Goal: Information Seeking & Learning: Find specific fact

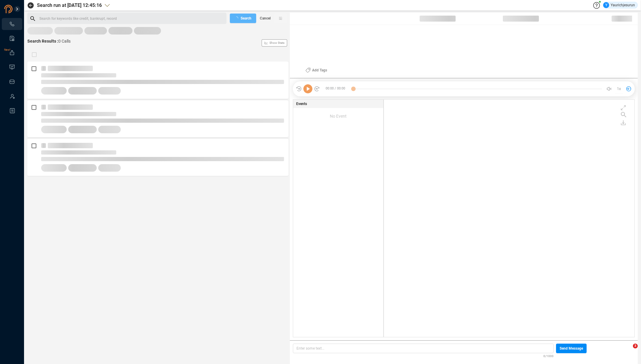
scroll to position [236, 247]
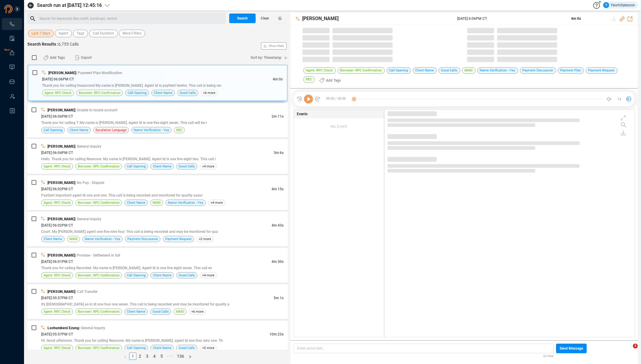
click at [45, 36] on span "Last 7 days" at bounding box center [41, 34] width 19 height 8
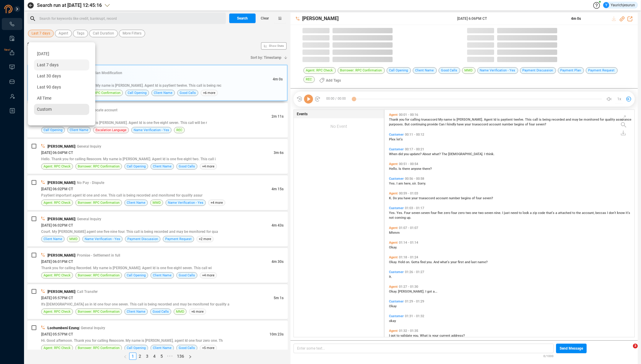
scroll to position [227, 247]
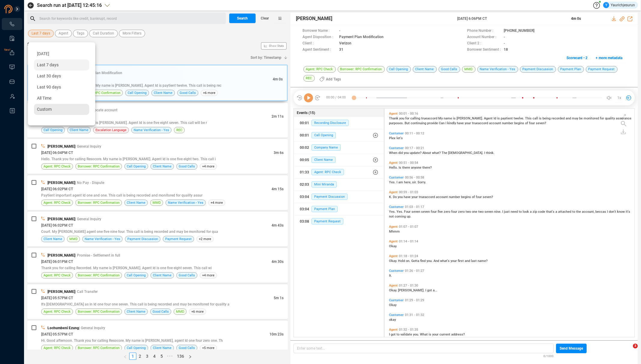
click at [54, 111] on div "Custom" at bounding box center [61, 109] width 55 height 11
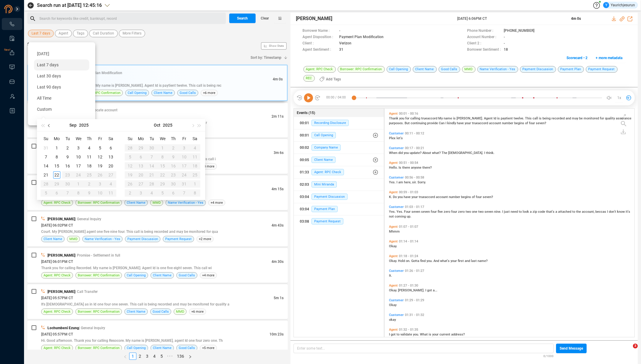
click at [48, 121] on button "button" at bounding box center [49, 125] width 7 height 12
click at [48, 126] on button "button" at bounding box center [49, 125] width 7 height 12
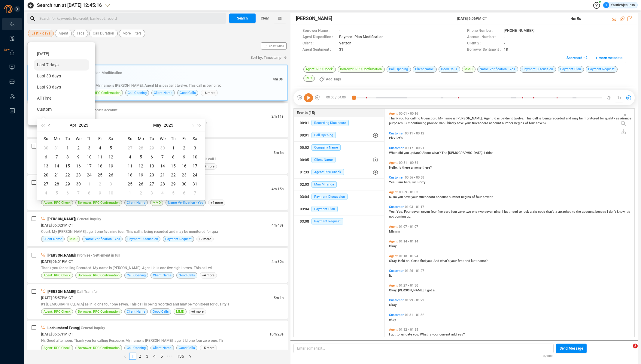
click at [48, 126] on button "button" at bounding box center [49, 125] width 7 height 12
type input "[DATE]"
click at [90, 174] on div "20" at bounding box center [89, 175] width 7 height 7
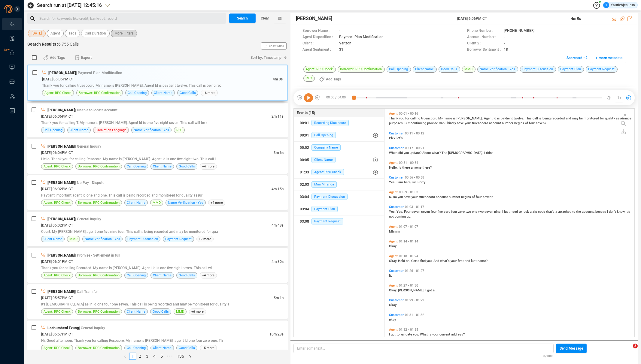
click at [126, 32] on span "More Filters" at bounding box center [123, 34] width 19 height 8
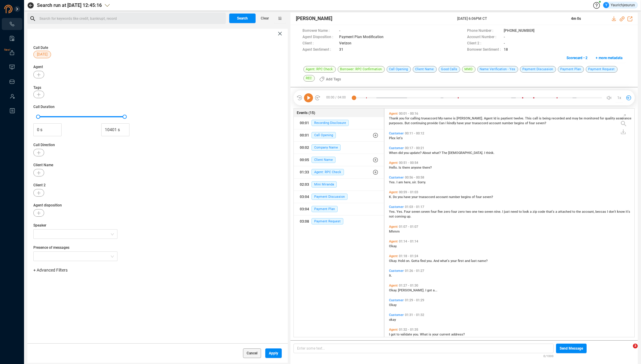
click at [60, 270] on span "+ Advanced Filters" at bounding box center [50, 270] width 34 height 5
click at [68, 322] on div "Phone Number" at bounding box center [59, 320] width 41 height 7
click at [65, 321] on span "Phone Number" at bounding box center [53, 320] width 28 height 5
click at [99, 290] on div "Enter a comma separated list ﻿" at bounding box center [93, 289] width 114 height 13
click at [276, 355] on button "Apply" at bounding box center [273, 354] width 17 height 10
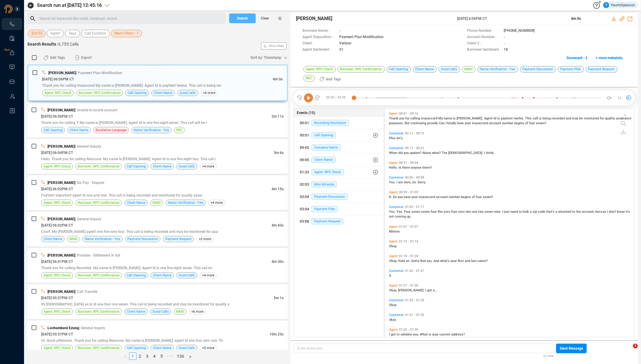
click at [245, 21] on span "Search" at bounding box center [242, 19] width 11 height 10
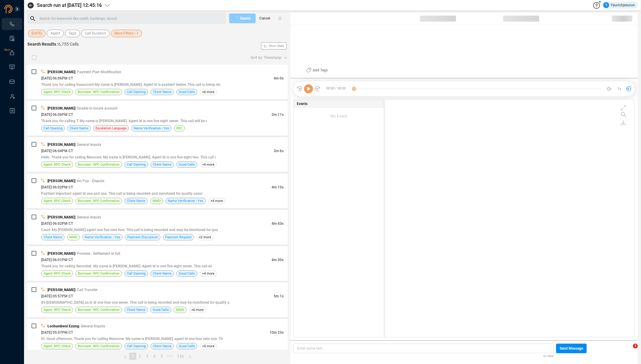
scroll to position [236, 247]
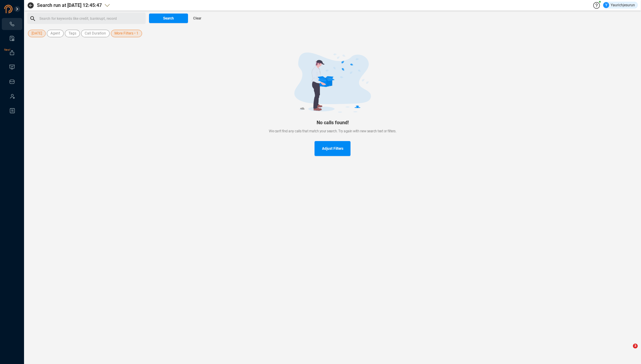
click at [124, 60] on div at bounding box center [332, 83] width 591 height 60
click at [127, 34] on span "More Filters • 1" at bounding box center [126, 34] width 24 height 8
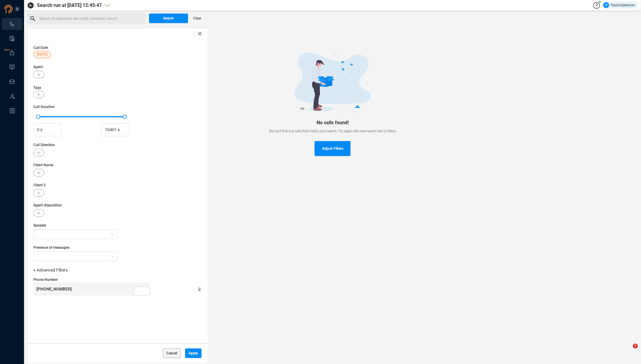
click at [199, 290] on icon at bounding box center [199, 290] width 3 height 4
click at [40, 74] on icon "button" at bounding box center [39, 75] width 4 height 4
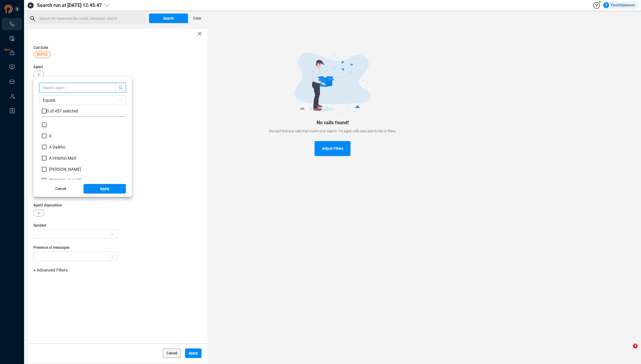
scroll to position [56, 81]
click at [65, 88] on input "text" at bounding box center [75, 87] width 64 height 7
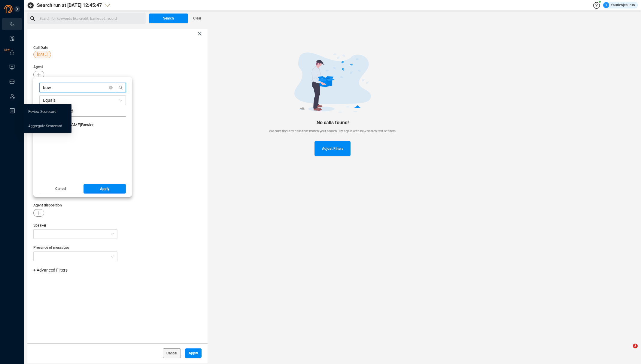
type input "bow"
click at [99, 112] on div "0 of 1 selected" at bounding box center [84, 112] width 84 height 9
click at [44, 110] on input "checkbox" at bounding box center [44, 111] width 5 height 5
checkbox input "true"
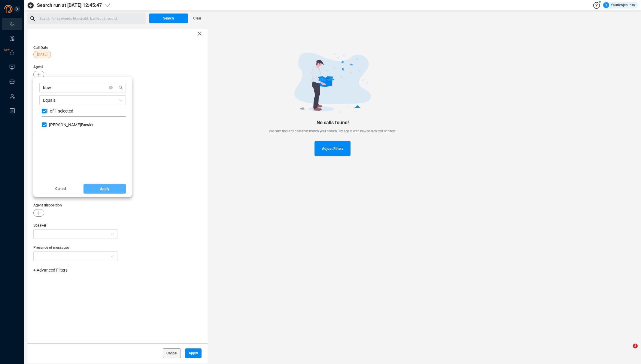
click at [100, 193] on span "Apply" at bounding box center [104, 189] width 9 height 10
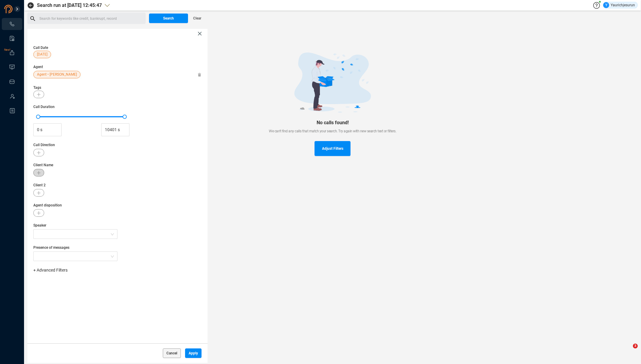
click at [38, 172] on button "button" at bounding box center [38, 173] width 11 height 8
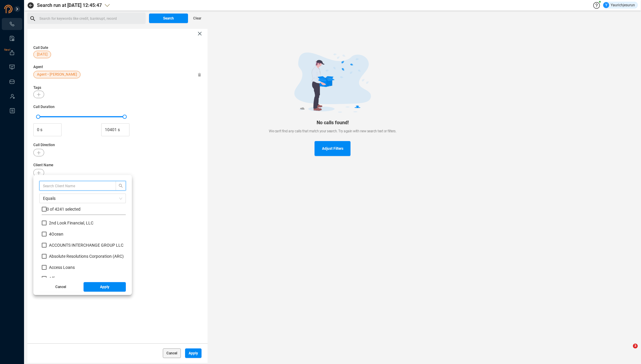
click at [62, 185] on input "text" at bounding box center [75, 186] width 64 height 7
type input "verizon"
click at [58, 233] on b "Verizon" at bounding box center [56, 234] width 15 height 5
click at [47, 233] on input "Verizon" at bounding box center [44, 234] width 5 height 5
checkbox input "true"
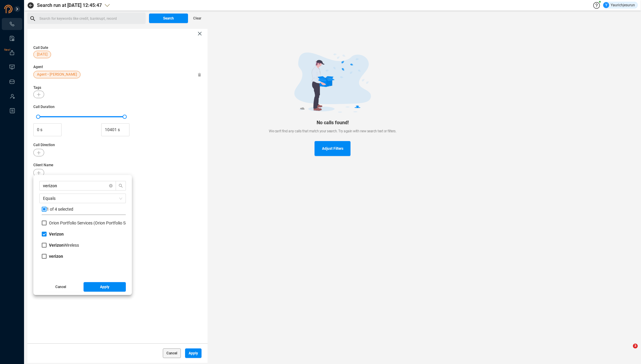
click at [54, 248] on label "Verizon Wireless" at bounding box center [62, 245] width 40 height 6
click at [47, 248] on input "Verizon Wireless" at bounding box center [44, 245] width 5 height 5
checkbox input "true"
click at [51, 256] on b "verizon" at bounding box center [56, 256] width 14 height 5
click at [47, 256] on input "verizon" at bounding box center [44, 256] width 5 height 5
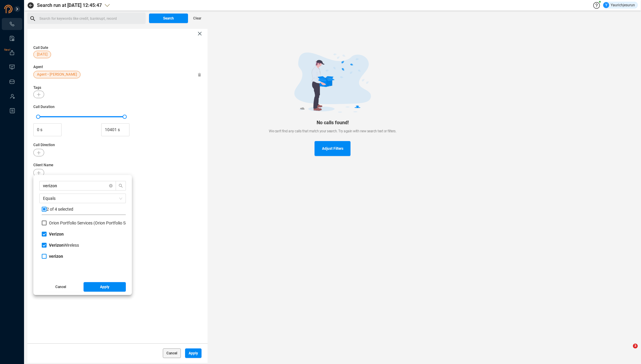
checkbox input "true"
click at [98, 290] on button "Apply" at bounding box center [105, 287] width 43 height 10
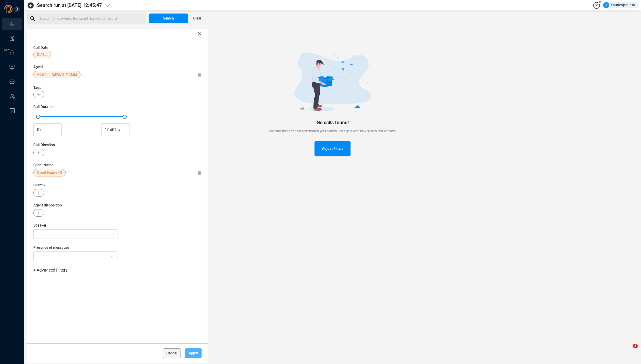
click at [191, 351] on span "Apply" at bounding box center [193, 354] width 9 height 10
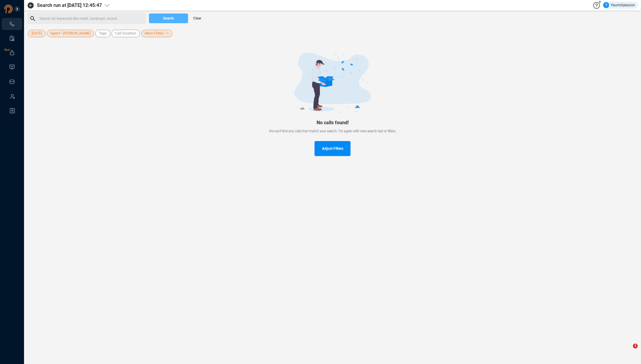
click at [162, 14] on button "Search" at bounding box center [168, 19] width 39 height 10
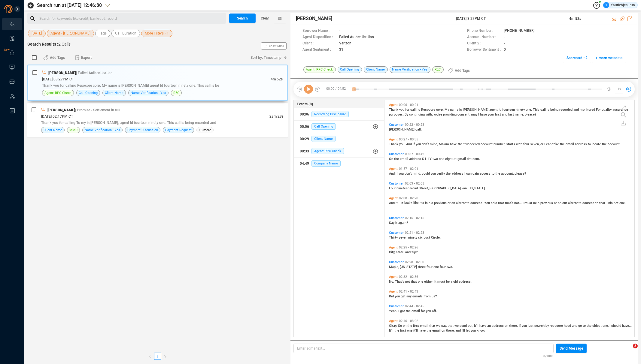
scroll to position [236, 247]
click at [169, 75] on div "[PERSON_NAME] | Failed Authentication" at bounding box center [162, 73] width 241 height 6
click at [172, 111] on div "[PERSON_NAME] | Promise - Settlement in full" at bounding box center [162, 110] width 242 height 6
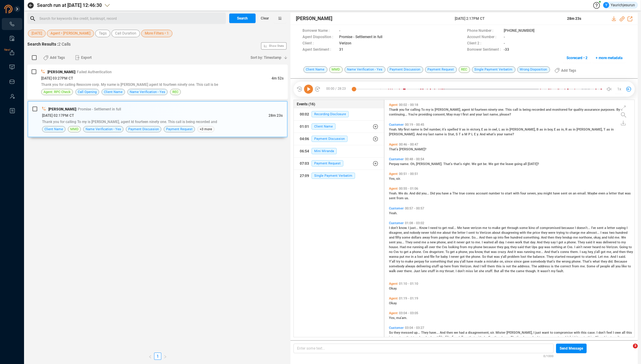
click at [416, 130] on span "name" at bounding box center [415, 130] width 9 height 4
click at [310, 90] on icon at bounding box center [308, 89] width 9 height 9
click at [613, 18] on icon at bounding box center [614, 18] width 5 height 5
